Goal: Transaction & Acquisition: Purchase product/service

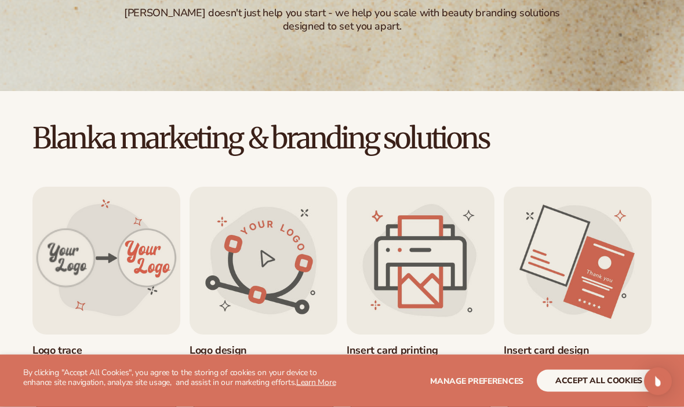
scroll to position [217, 0]
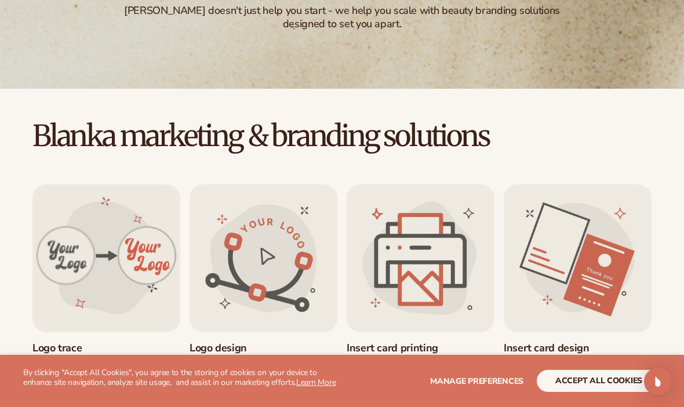
click at [600, 392] on button "accept all cookies" at bounding box center [599, 381] width 124 height 22
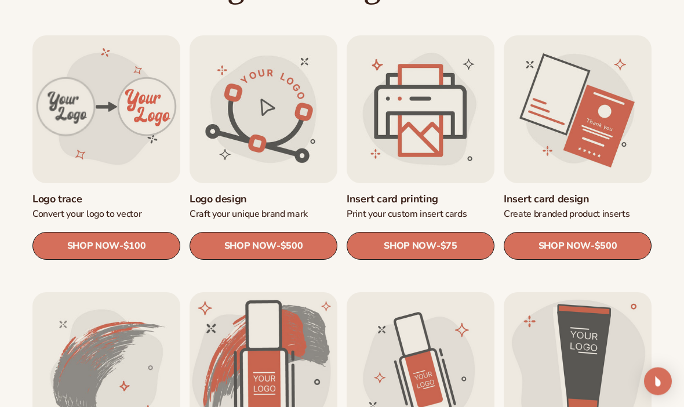
scroll to position [368, 0]
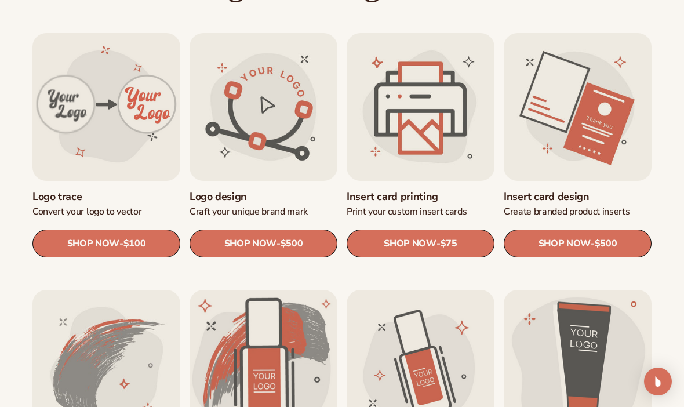
click at [441, 199] on link "Insert card printing" at bounding box center [421, 196] width 148 height 13
